Goal: Find specific page/section: Find specific page/section

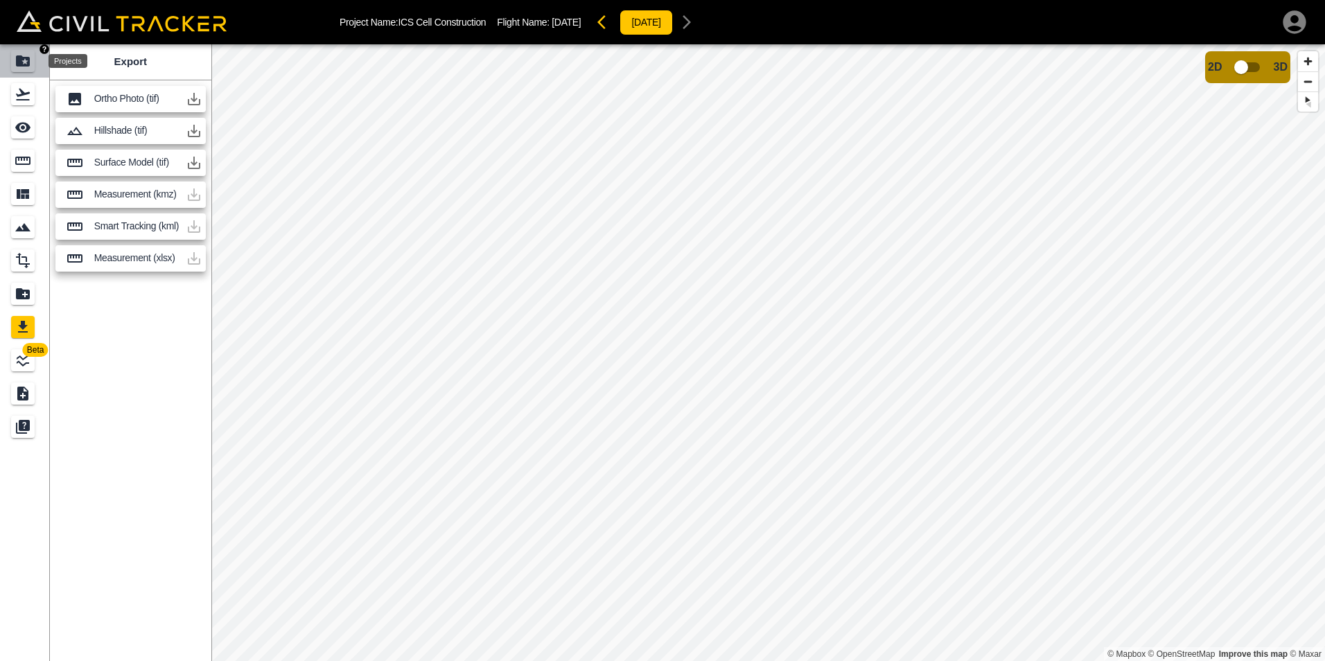
click at [26, 70] on div "Projects" at bounding box center [23, 61] width 24 height 22
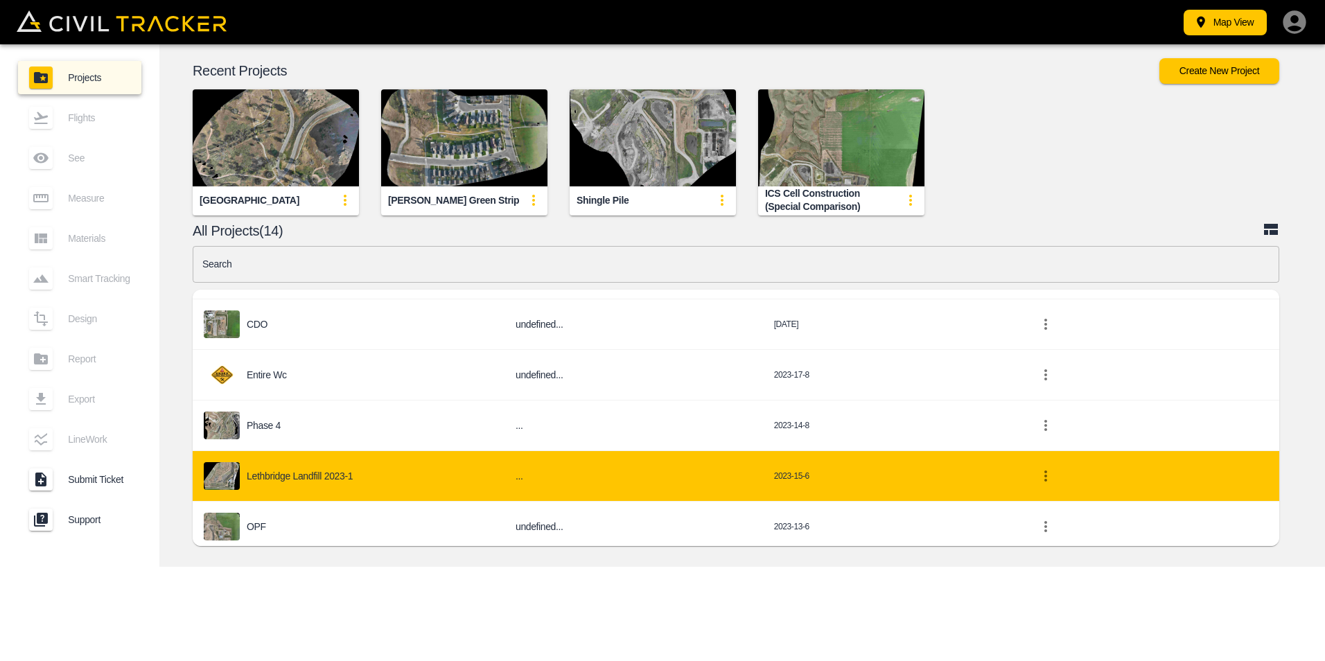
scroll to position [492, 0]
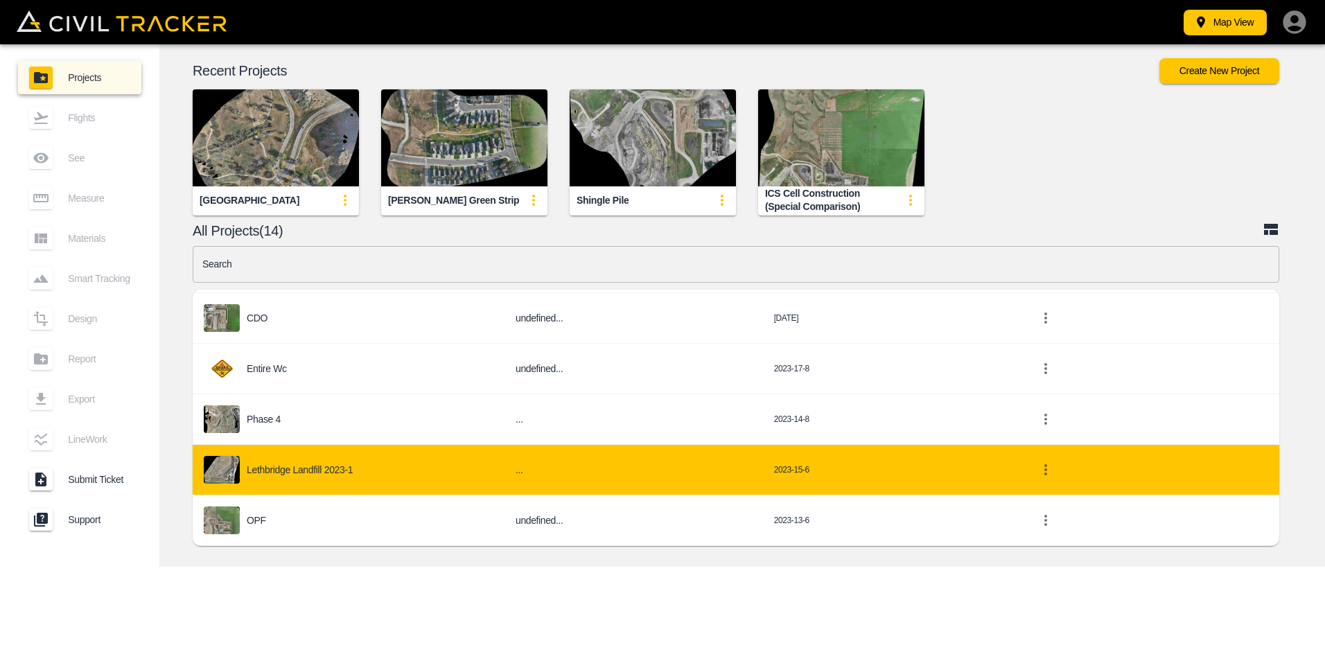
click at [327, 471] on p "Lethbridge Landfill 2023-1" at bounding box center [300, 469] width 106 height 11
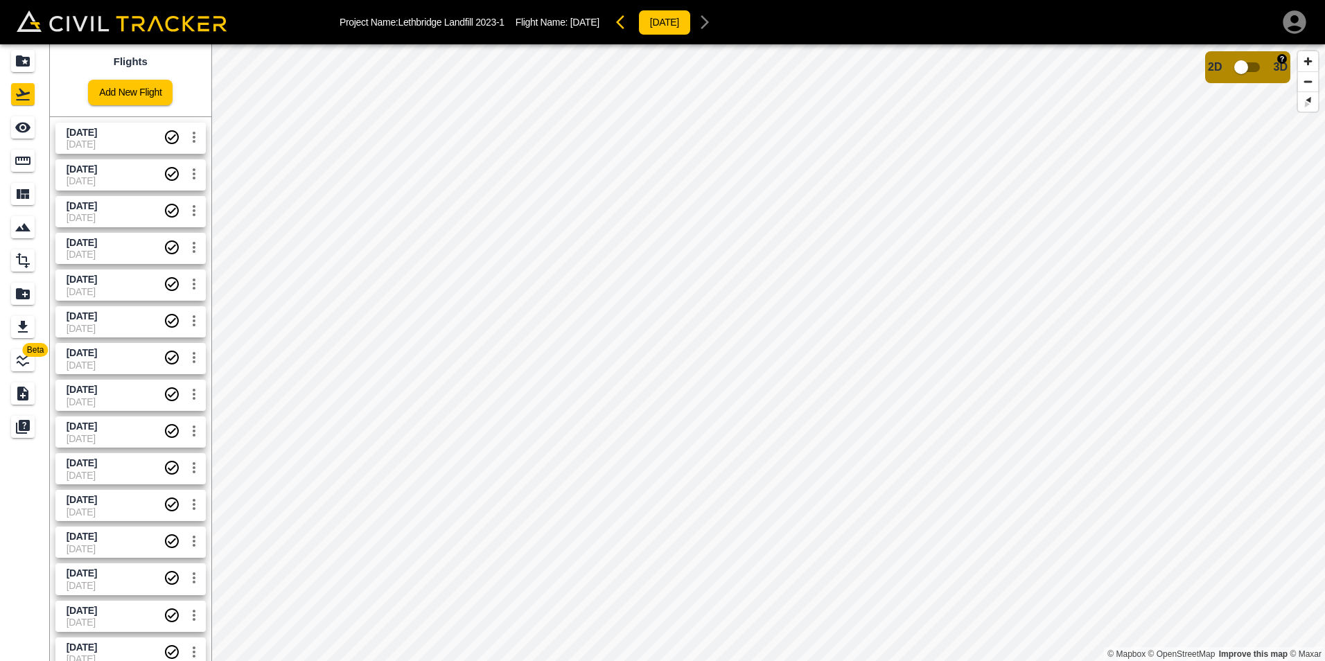
click at [1253, 69] on input "checkbox" at bounding box center [1241, 67] width 79 height 26
click at [18, 66] on icon "Projects" at bounding box center [23, 60] width 14 height 11
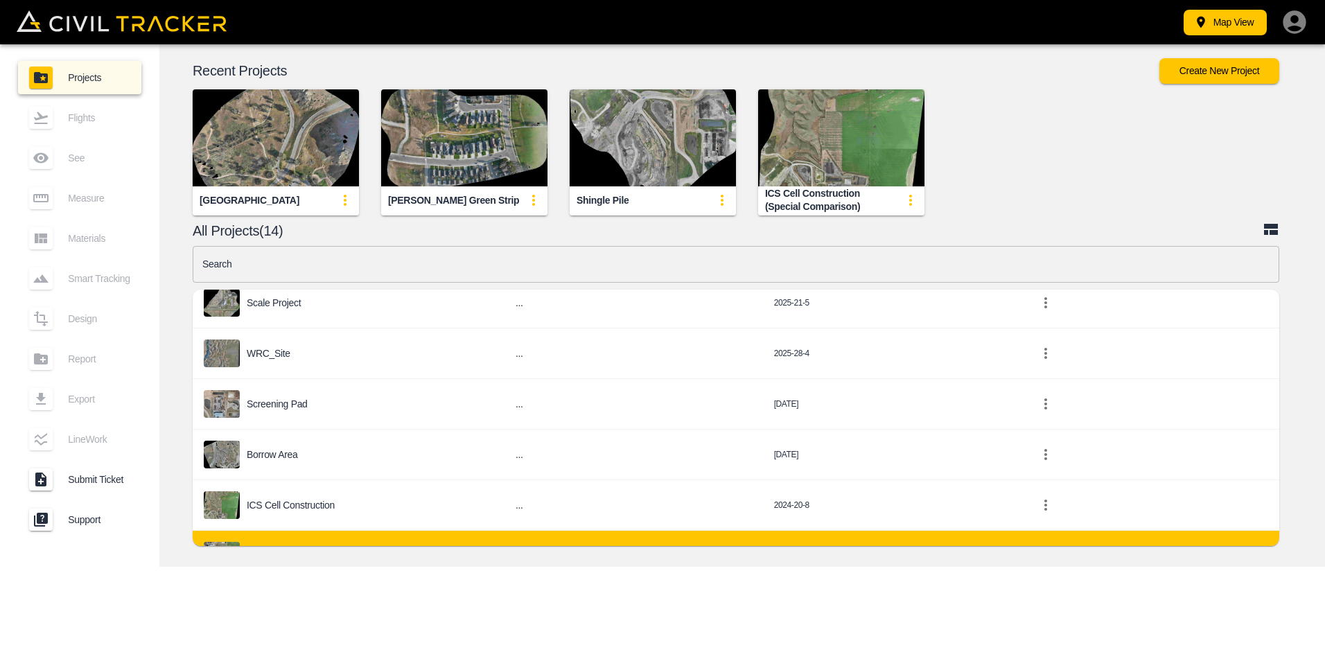
scroll to position [347, 0]
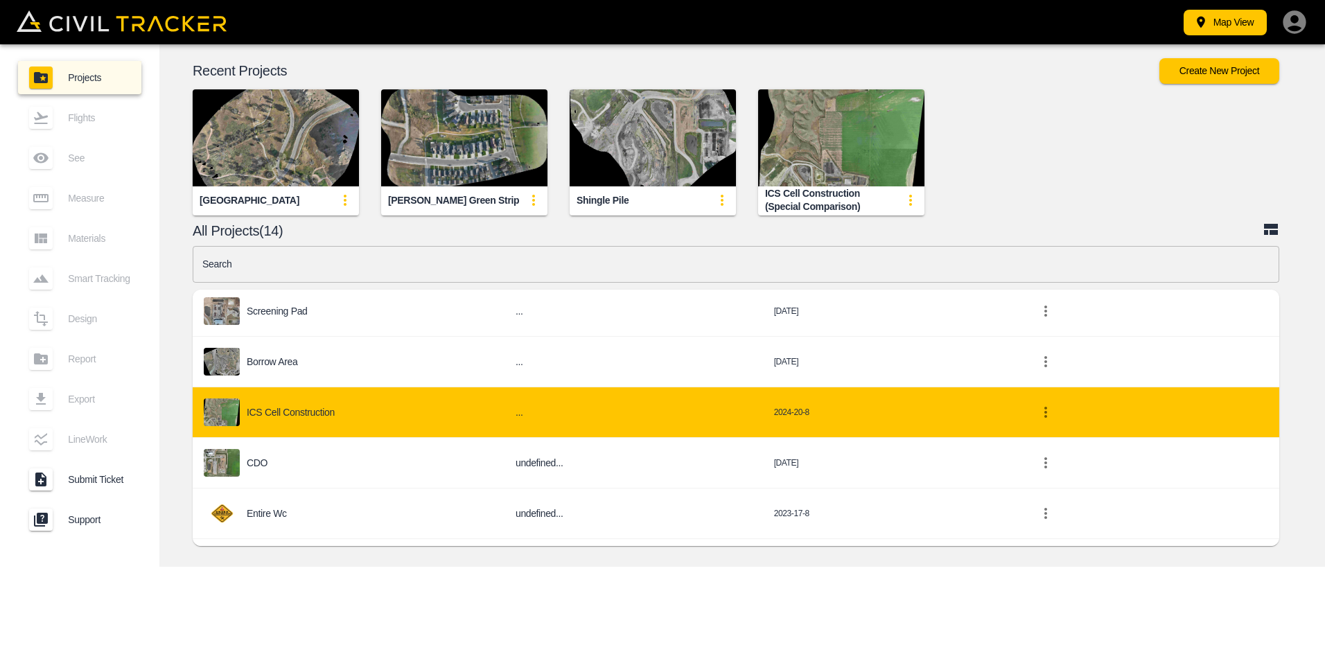
click at [304, 412] on p "ICS Cell Construction" at bounding box center [291, 412] width 88 height 11
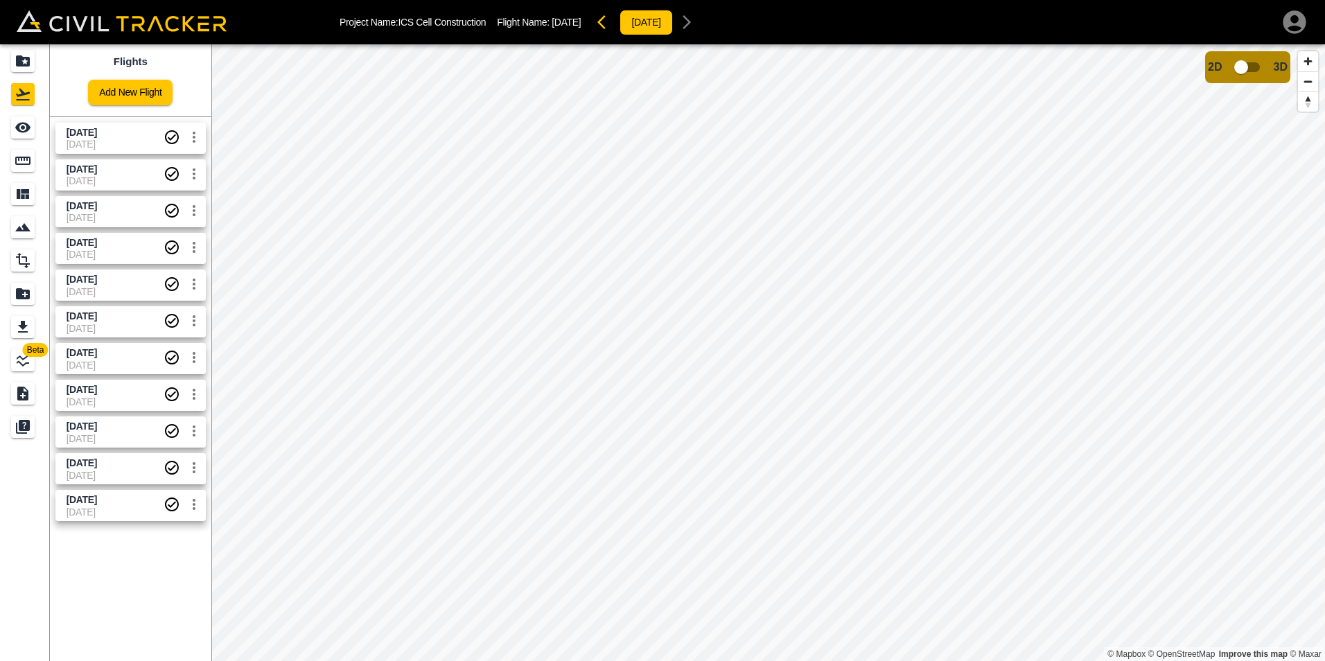
click at [112, 139] on span "[DATE]" at bounding box center [115, 144] width 97 height 11
click at [92, 134] on span "[DATE]" at bounding box center [82, 132] width 31 height 11
click at [97, 172] on span "[DATE]" at bounding box center [82, 169] width 31 height 11
click at [97, 136] on span "[DATE]" at bounding box center [82, 132] width 31 height 11
click at [1254, 69] on input "checkbox" at bounding box center [1241, 67] width 79 height 26
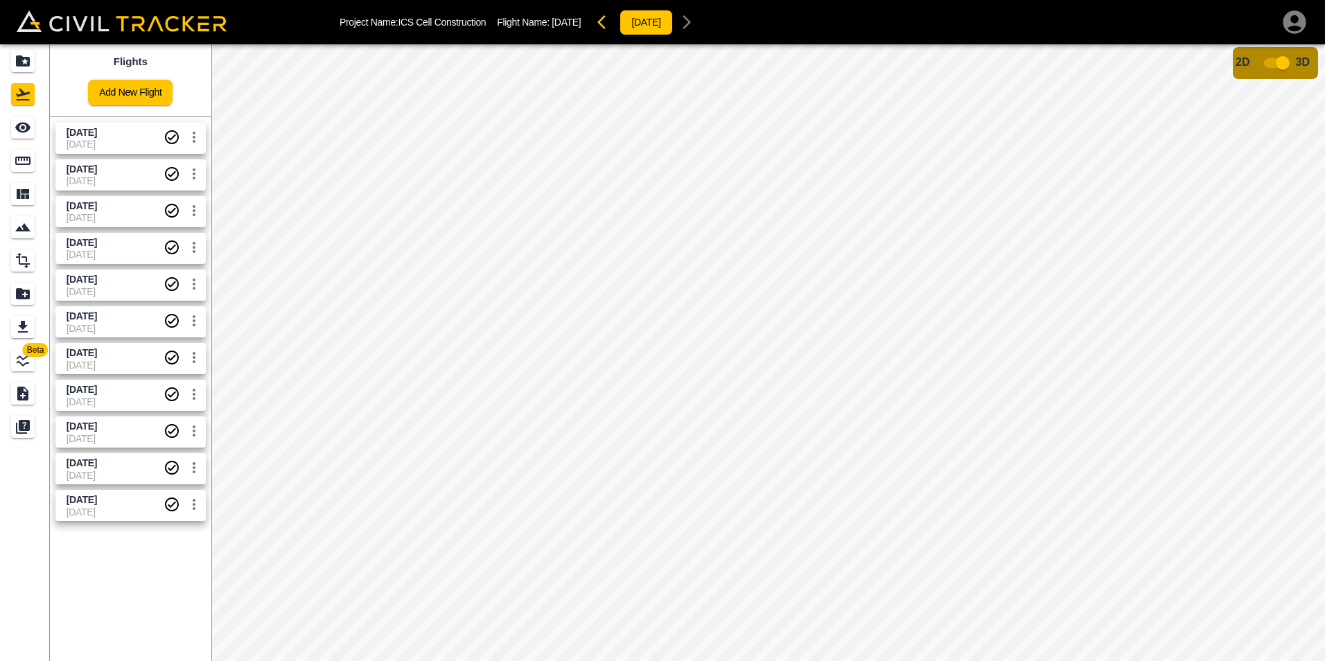
click at [102, 175] on span "[DATE]" at bounding box center [115, 180] width 97 height 11
click at [97, 209] on span "[DATE]" at bounding box center [82, 205] width 31 height 11
click at [97, 246] on span "[DATE]" at bounding box center [82, 242] width 31 height 11
click at [97, 281] on span "[DATE]" at bounding box center [82, 279] width 31 height 11
click at [1269, 61] on input "checkbox" at bounding box center [1283, 63] width 79 height 26
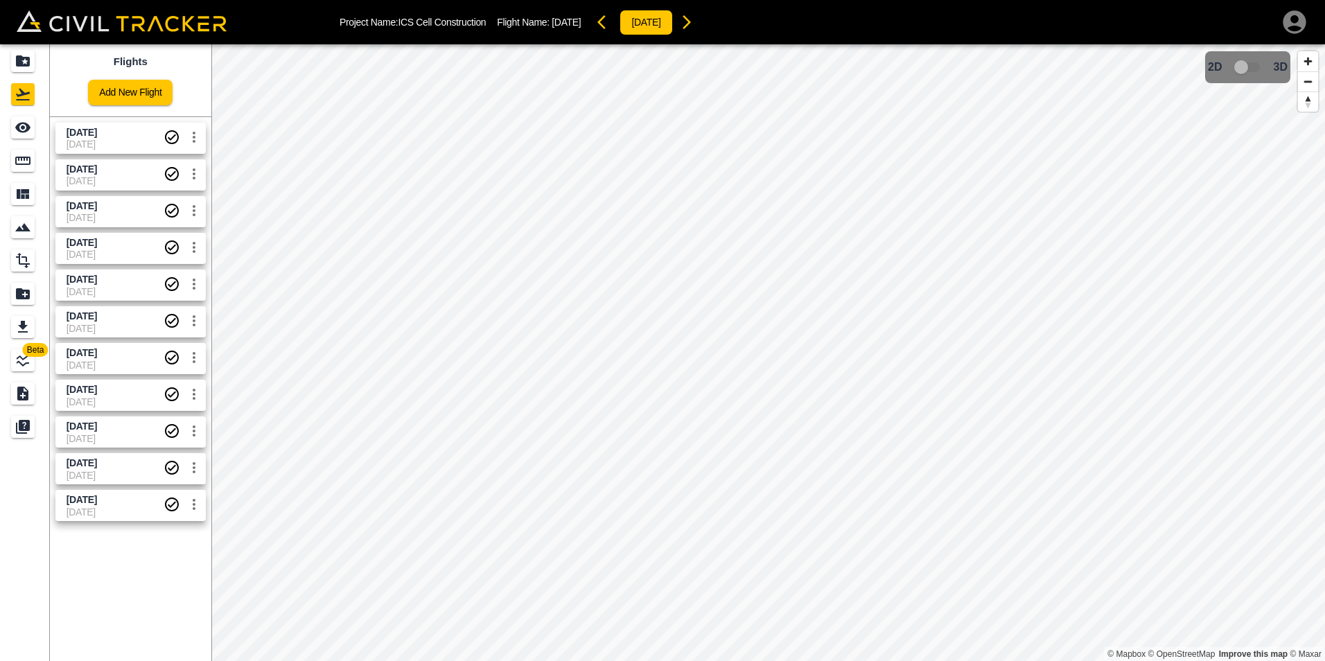
click at [121, 171] on span "[DATE]" at bounding box center [115, 169] width 97 height 13
click at [1252, 68] on input "checkbox" at bounding box center [1241, 67] width 79 height 26
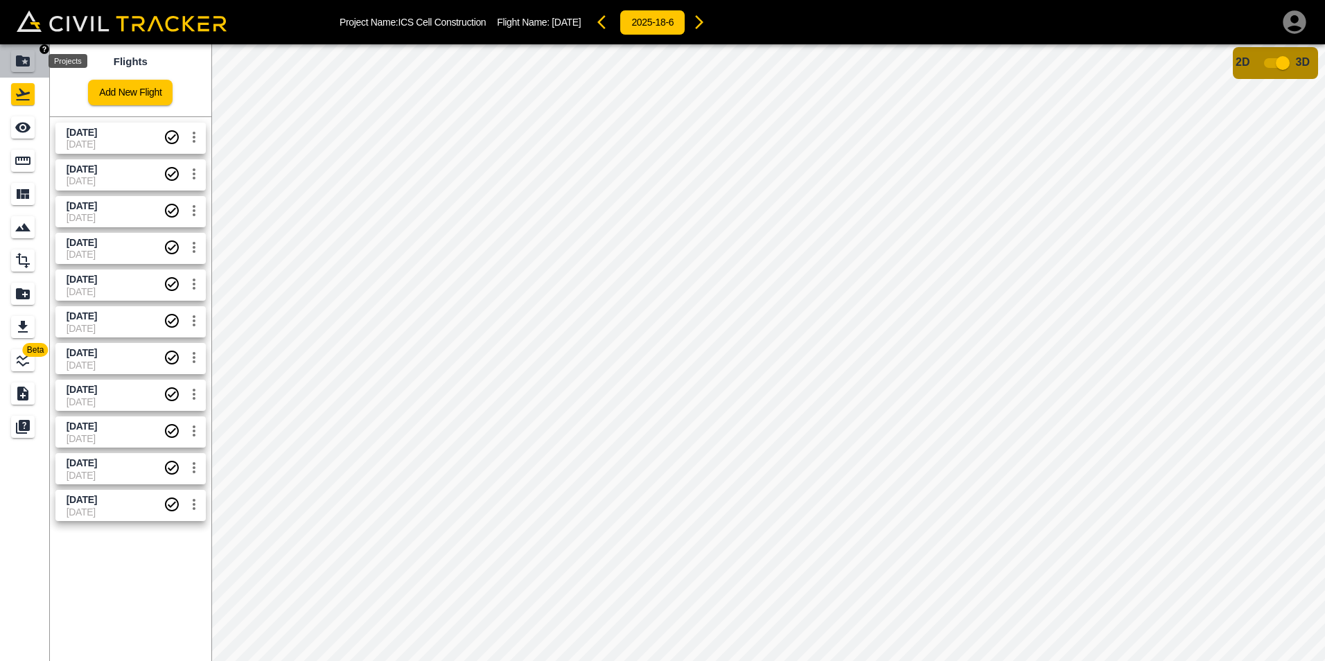
click at [24, 57] on icon "Projects" at bounding box center [23, 60] width 14 height 11
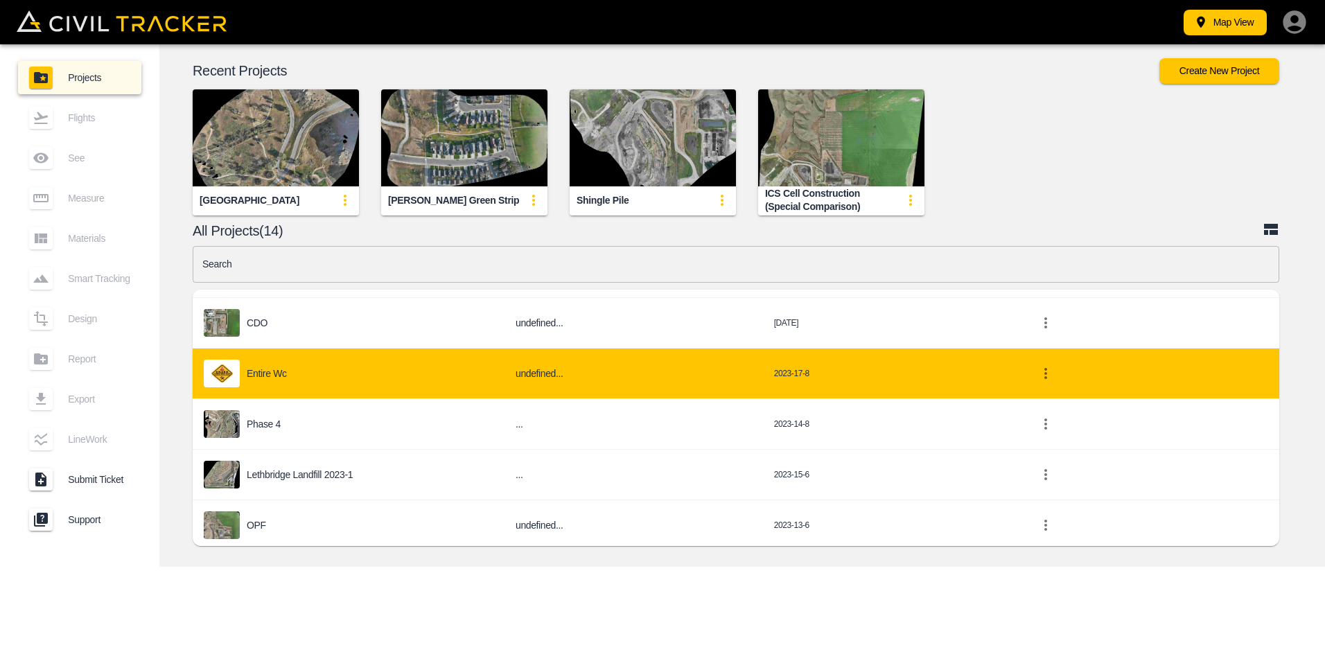
scroll to position [492, 0]
